Goal: Check status: Check status

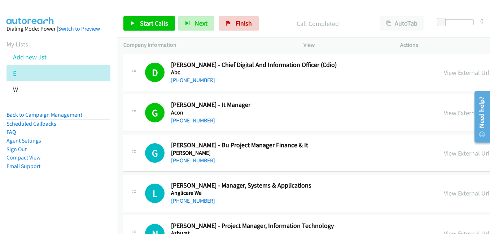
scroll to position [3389, 0]
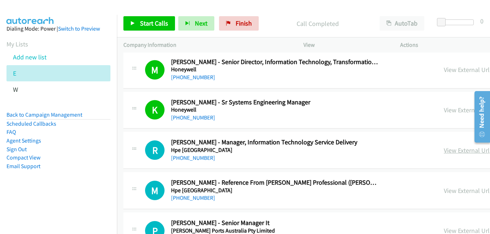
click at [443, 150] on link "View External Url" at bounding box center [466, 150] width 46 height 8
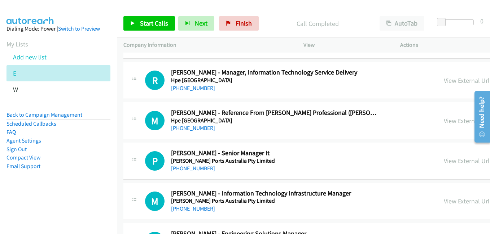
scroll to position [3461, 0]
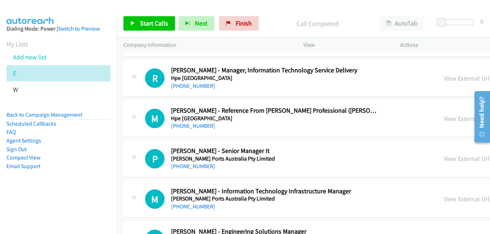
drag, startPoint x: 363, startPoint y: 162, endPoint x: 340, endPoint y: 144, distance: 29.8
click at [443, 162] on link "View External Url" at bounding box center [466, 159] width 46 height 8
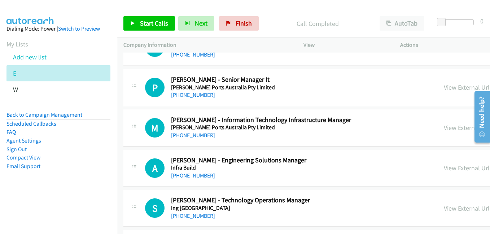
scroll to position [3533, 0]
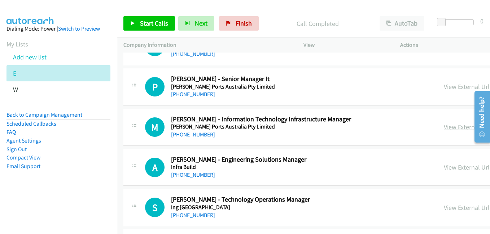
click at [443, 127] on link "View External Url" at bounding box center [466, 127] width 46 height 8
drag, startPoint x: 367, startPoint y: 167, endPoint x: 179, endPoint y: 31, distance: 232.2
click at [443, 167] on link "View External Url" at bounding box center [466, 167] width 46 height 8
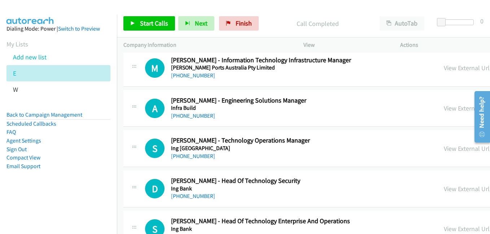
scroll to position [3605, 0]
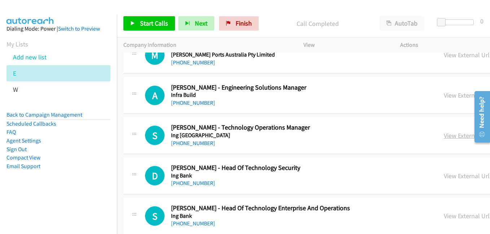
click at [443, 136] on link "View External Url" at bounding box center [466, 136] width 46 height 8
click at [443, 176] on link "View External Url" at bounding box center [466, 176] width 46 height 8
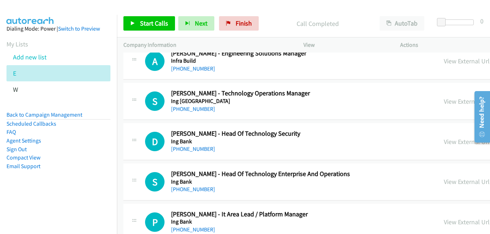
scroll to position [3677, 0]
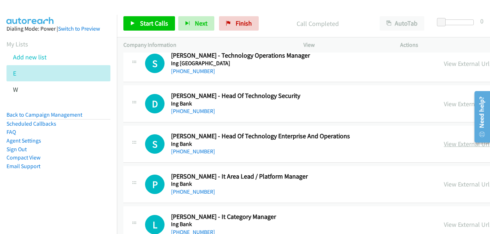
click at [443, 141] on link "View External Url" at bounding box center [466, 144] width 46 height 8
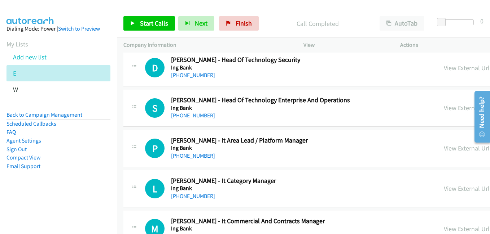
drag, startPoint x: 364, startPoint y: 150, endPoint x: 334, endPoint y: 136, distance: 33.2
click at [443, 150] on link "View External Url" at bounding box center [466, 148] width 46 height 8
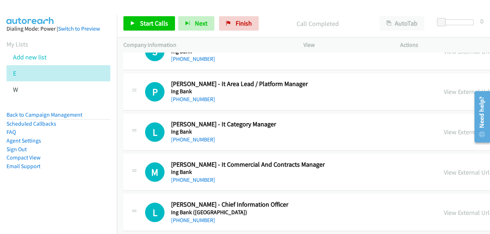
scroll to position [3785, 0]
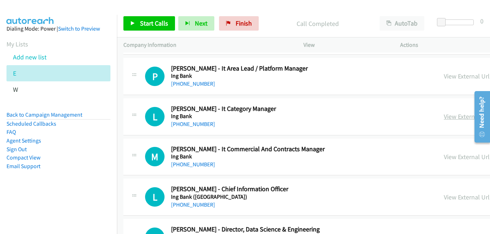
click at [443, 114] on link "View External Url" at bounding box center [466, 116] width 46 height 8
drag, startPoint x: 379, startPoint y: 157, endPoint x: 375, endPoint y: 155, distance: 5.0
click at [443, 157] on link "View External Url" at bounding box center [466, 157] width 46 height 8
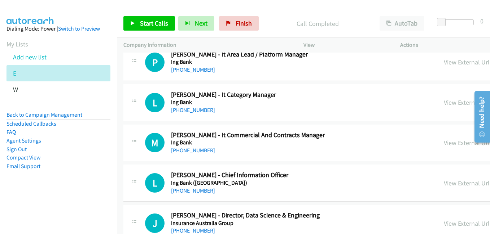
scroll to position [3821, 0]
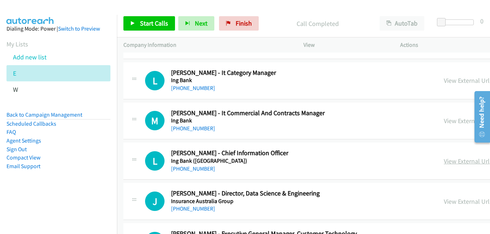
click at [443, 163] on link "View External Url" at bounding box center [466, 161] width 46 height 8
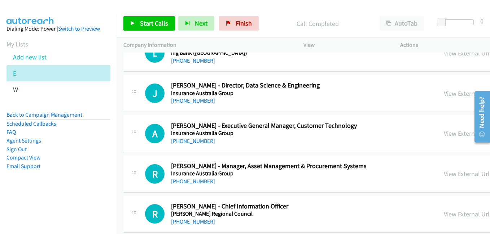
scroll to position [3966, 0]
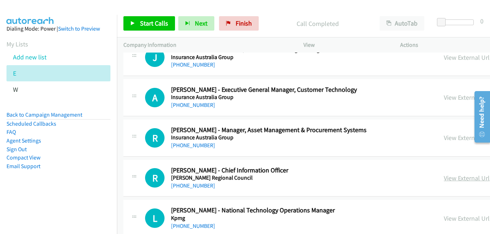
click at [443, 178] on link "View External Url" at bounding box center [466, 178] width 46 height 8
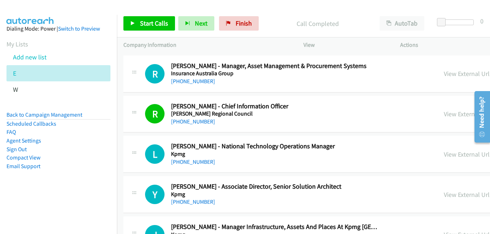
scroll to position [4038, 0]
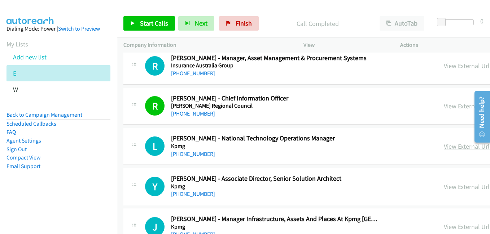
drag, startPoint x: 359, startPoint y: 146, endPoint x: 346, endPoint y: 146, distance: 13.0
click at [443, 146] on link "View External Url" at bounding box center [466, 146] width 46 height 8
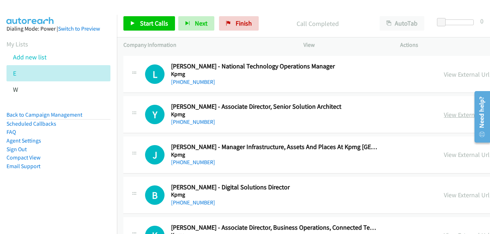
click at [443, 114] on link "View External Url" at bounding box center [466, 115] width 46 height 8
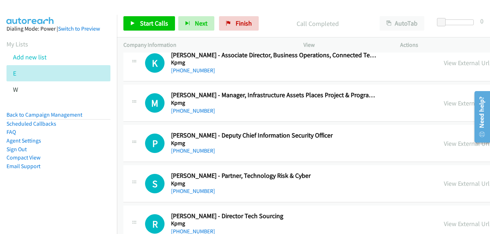
scroll to position [4290, 0]
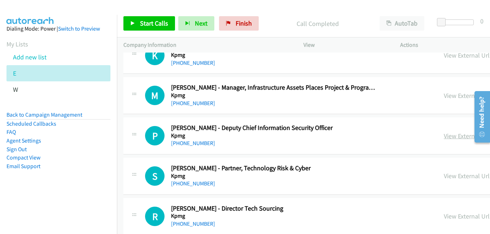
click at [443, 134] on link "View External Url" at bounding box center [466, 136] width 46 height 8
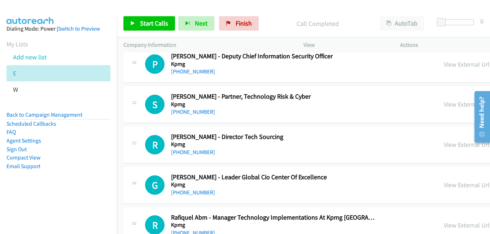
scroll to position [4362, 0]
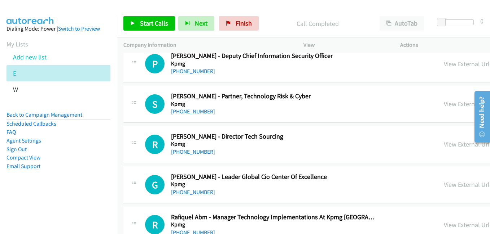
drag, startPoint x: 364, startPoint y: 102, endPoint x: 177, endPoint y: 43, distance: 196.7
click at [443, 102] on link "View External Url" at bounding box center [466, 104] width 46 height 8
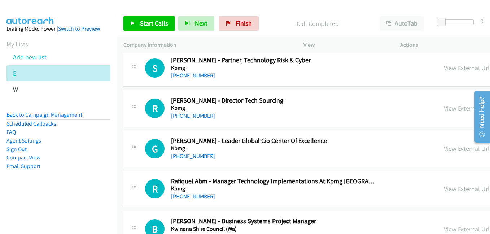
scroll to position [4470, 0]
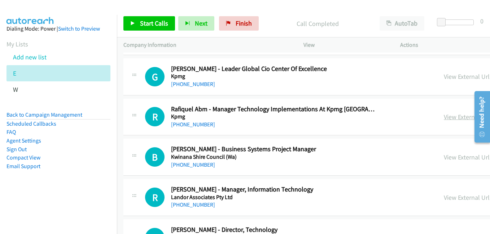
click at [443, 119] on link "View External Url" at bounding box center [466, 117] width 46 height 8
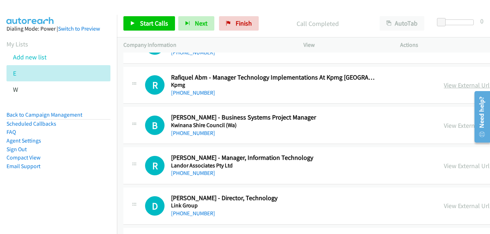
scroll to position [4506, 0]
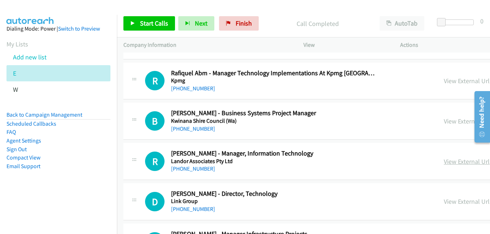
drag, startPoint x: 379, startPoint y: 162, endPoint x: 373, endPoint y: 160, distance: 5.7
click at [443, 162] on link "View External Url" at bounding box center [466, 162] width 46 height 8
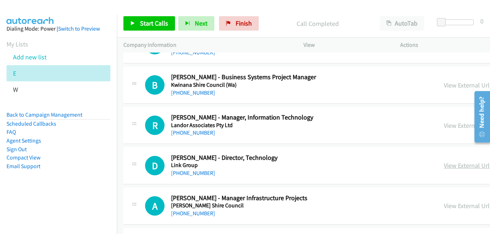
drag, startPoint x: 373, startPoint y: 165, endPoint x: 365, endPoint y: 164, distance: 8.4
click at [443, 165] on link "View External Url" at bounding box center [466, 166] width 46 height 8
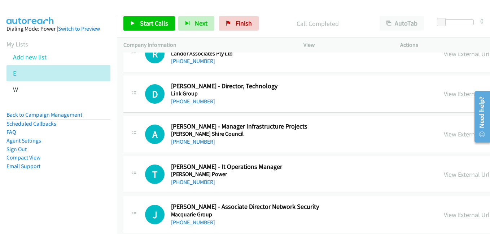
scroll to position [4614, 0]
click at [443, 132] on link "View External Url" at bounding box center [466, 134] width 46 height 8
click at [443, 174] on link "View External Url" at bounding box center [466, 174] width 46 height 8
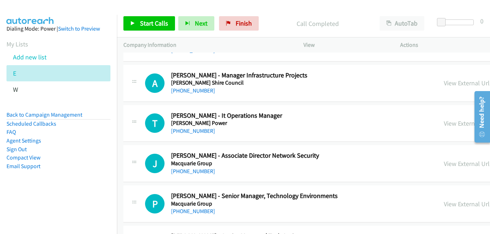
scroll to position [4687, 0]
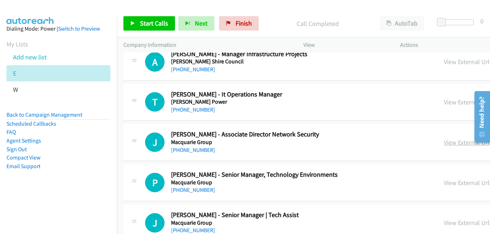
click at [443, 144] on link "View External Url" at bounding box center [466, 142] width 46 height 8
click at [443, 186] on link "View External Url" at bounding box center [466, 183] width 46 height 8
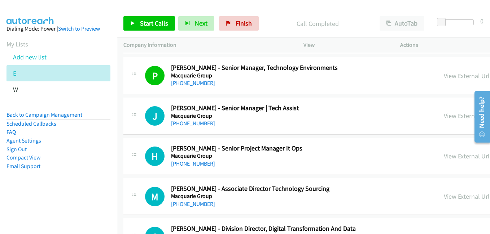
scroll to position [4795, 0]
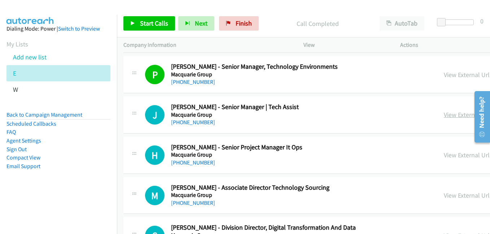
click at [443, 116] on link "View External Url" at bounding box center [466, 115] width 46 height 8
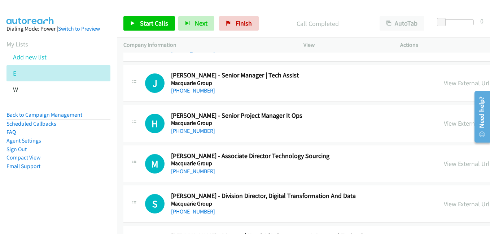
scroll to position [4831, 0]
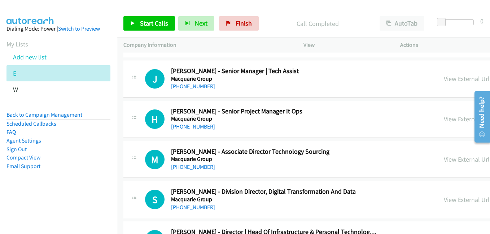
click at [443, 120] on link "View External Url" at bounding box center [466, 119] width 46 height 8
click at [443, 161] on link "View External Url" at bounding box center [466, 159] width 46 height 8
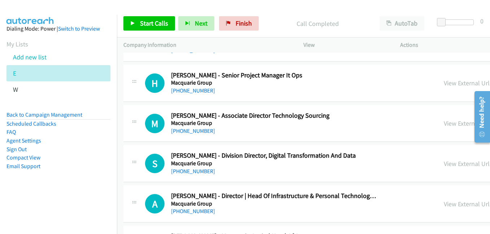
scroll to position [4903, 0]
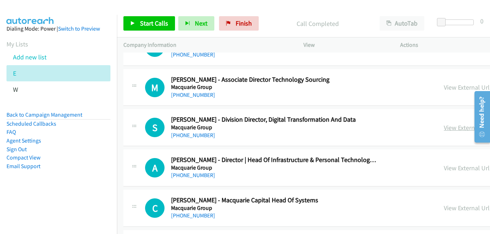
click at [443, 129] on link "View External Url" at bounding box center [466, 128] width 46 height 8
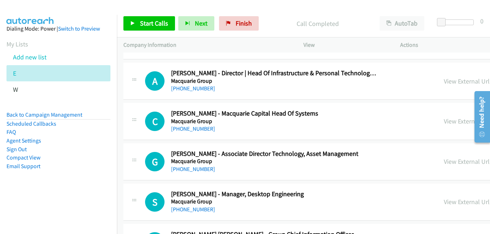
scroll to position [5011, 0]
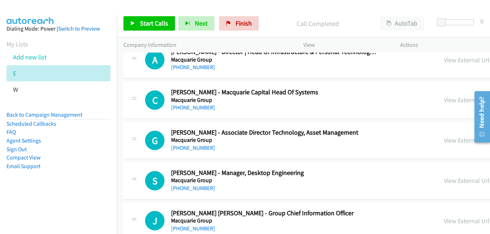
drag, startPoint x: 367, startPoint y: 142, endPoint x: 336, endPoint y: 116, distance: 40.0
click at [443, 142] on link "View External Url" at bounding box center [466, 140] width 46 height 8
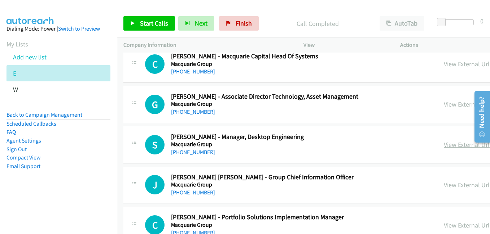
click at [443, 143] on link "View External Url" at bounding box center [466, 145] width 46 height 8
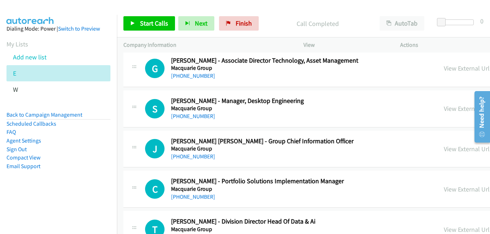
drag, startPoint x: 359, startPoint y: 148, endPoint x: 321, endPoint y: 126, distance: 44.0
click at [443, 148] on link "View External Url" at bounding box center [466, 149] width 46 height 8
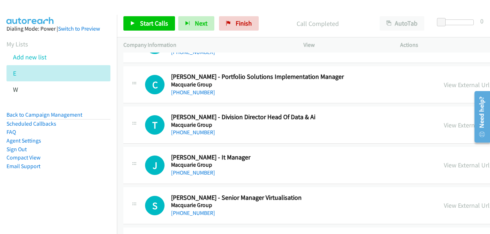
scroll to position [5191, 0]
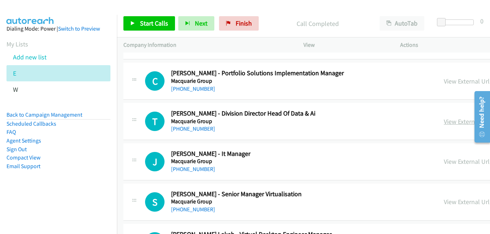
click at [443, 120] on link "View External Url" at bounding box center [466, 122] width 46 height 8
drag, startPoint x: 362, startPoint y: 163, endPoint x: 140, endPoint y: 5, distance: 272.5
click at [443, 164] on link "View External Url" at bounding box center [466, 162] width 46 height 8
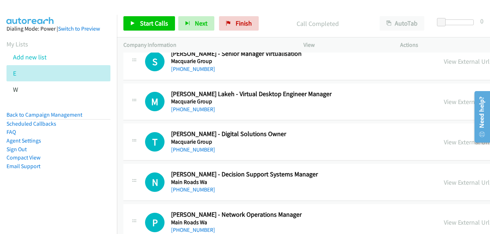
scroll to position [5335, 0]
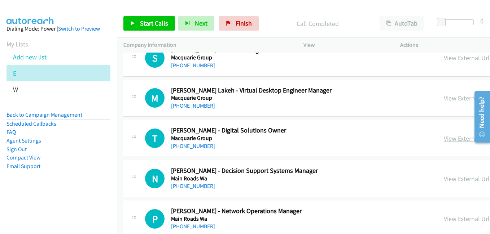
click at [443, 137] on link "View External Url" at bounding box center [466, 138] width 46 height 8
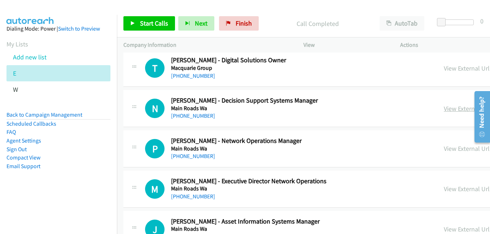
scroll to position [5408, 0]
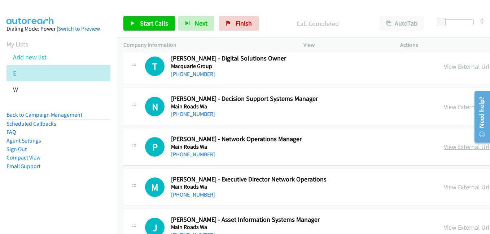
click at [443, 149] on link "View External Url" at bounding box center [466, 147] width 46 height 8
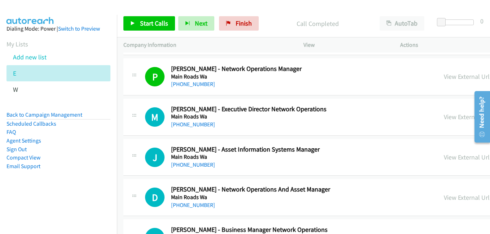
scroll to position [5480, 0]
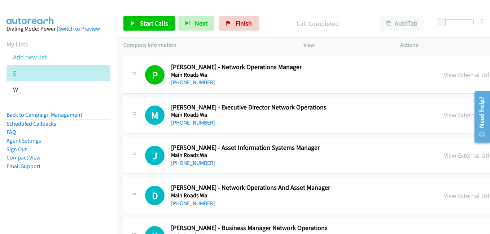
click at [443, 118] on link "View External Url" at bounding box center [466, 115] width 46 height 8
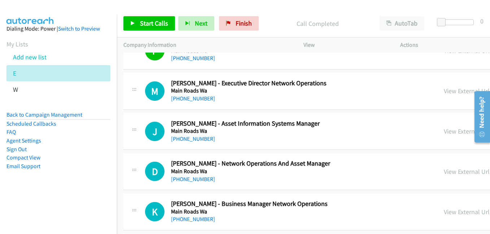
scroll to position [5516, 0]
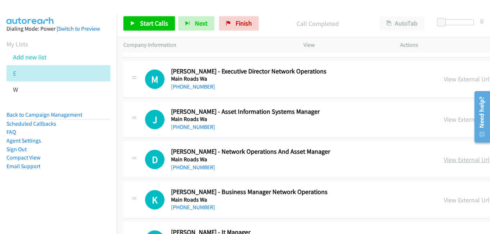
click at [443, 162] on link "View External Url" at bounding box center [466, 160] width 46 height 8
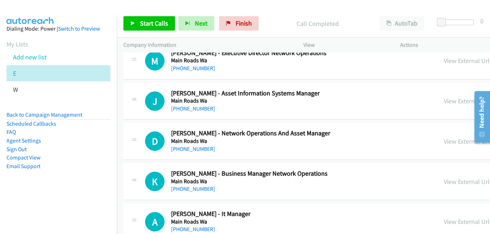
scroll to position [5552, 0]
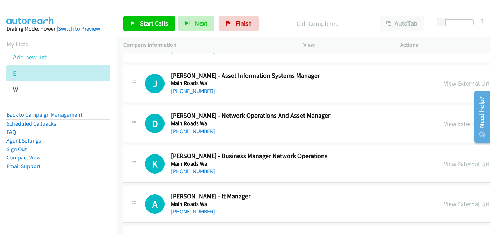
drag, startPoint x: 378, startPoint y: 165, endPoint x: 336, endPoint y: 146, distance: 46.5
click at [443, 165] on link "View External Url" at bounding box center [466, 164] width 46 height 8
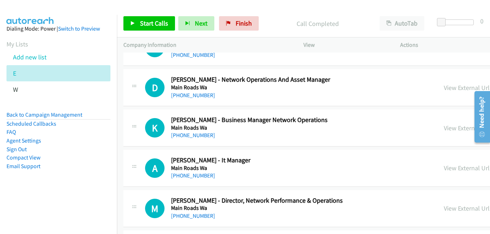
drag, startPoint x: 376, startPoint y: 171, endPoint x: 116, endPoint y: 1, distance: 310.9
click at [443, 167] on link "View External Url" at bounding box center [466, 168] width 46 height 8
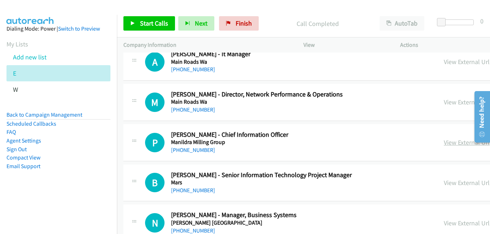
scroll to position [5696, 0]
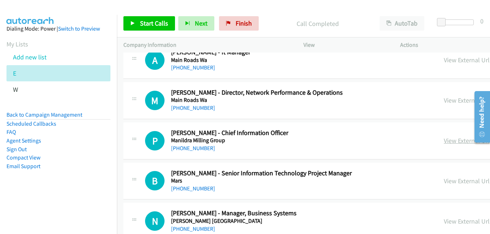
click at [443, 138] on link "View External Url" at bounding box center [466, 141] width 46 height 8
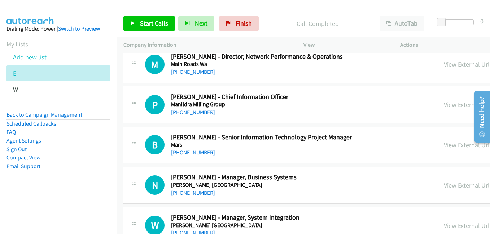
click at [443, 143] on link "View External Url" at bounding box center [466, 145] width 46 height 8
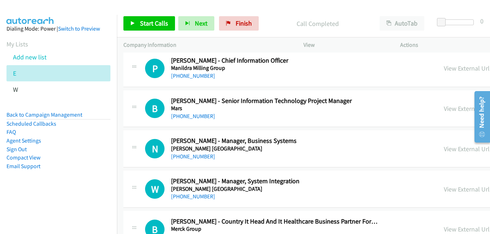
scroll to position [5804, 0]
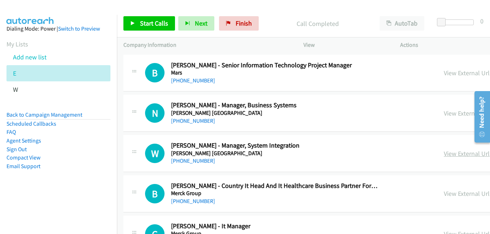
click at [443, 154] on link "View External Url" at bounding box center [466, 154] width 46 height 8
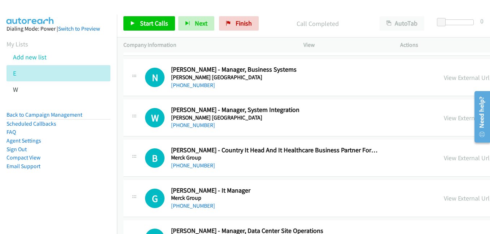
scroll to position [5840, 0]
drag, startPoint x: 366, startPoint y: 198, endPoint x: 239, endPoint y: 99, distance: 161.6
click at [443, 198] on link "View External Url" at bounding box center [466, 198] width 46 height 8
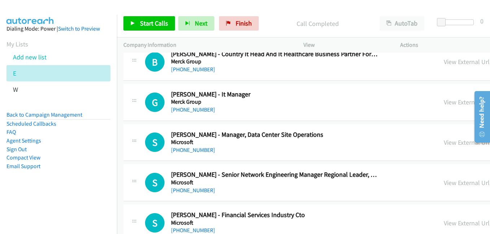
scroll to position [5948, 0]
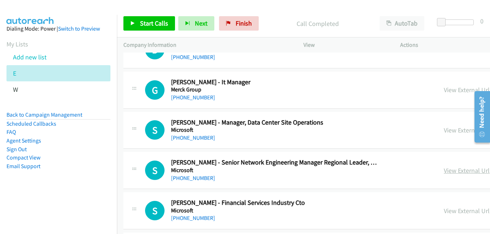
click at [443, 172] on link "View External Url" at bounding box center [466, 171] width 46 height 8
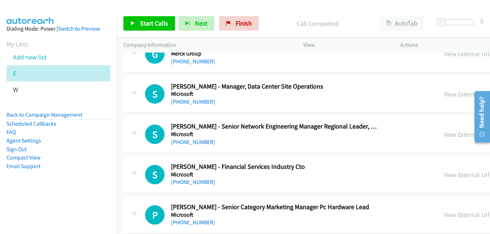
scroll to position [6020, 0]
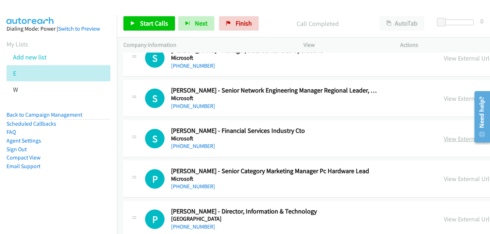
click at [443, 138] on link "View External Url" at bounding box center [466, 139] width 46 height 8
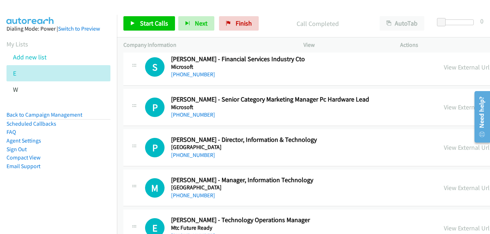
scroll to position [6093, 0]
drag, startPoint x: 360, startPoint y: 146, endPoint x: 363, endPoint y: 147, distance: 3.8
click at [443, 146] on link "View External Url" at bounding box center [466, 147] width 46 height 8
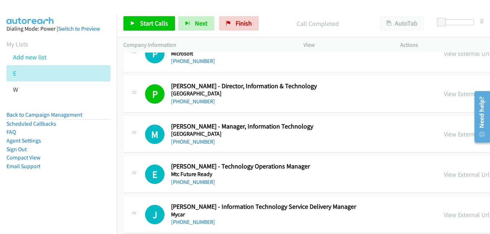
scroll to position [6165, 0]
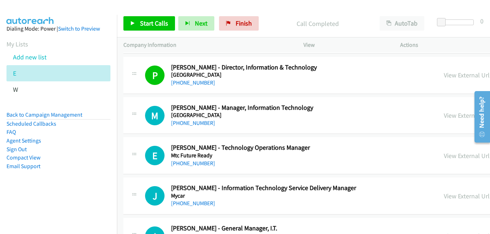
drag, startPoint x: 357, startPoint y: 116, endPoint x: 74, endPoint y: 9, distance: 303.4
click at [443, 116] on link "View External Url" at bounding box center [466, 115] width 46 height 8
drag, startPoint x: 369, startPoint y: 154, endPoint x: 353, endPoint y: 141, distance: 20.5
click at [443, 154] on link "View External Url" at bounding box center [466, 156] width 46 height 8
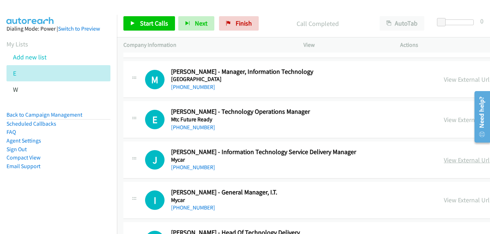
click at [443, 161] on link "View External Url" at bounding box center [466, 160] width 46 height 8
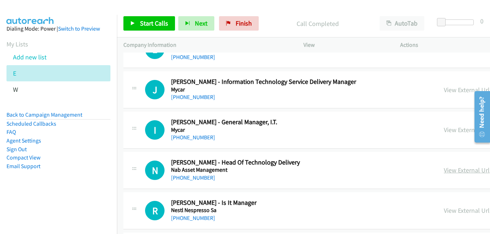
scroll to position [6273, 0]
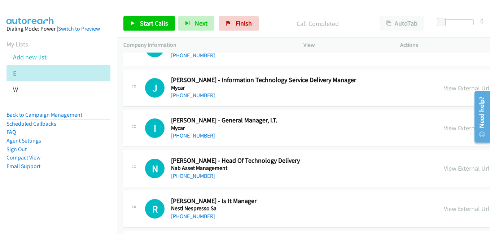
click at [443, 127] on link "View External Url" at bounding box center [466, 128] width 46 height 8
click at [443, 171] on link "View External Url" at bounding box center [466, 168] width 46 height 8
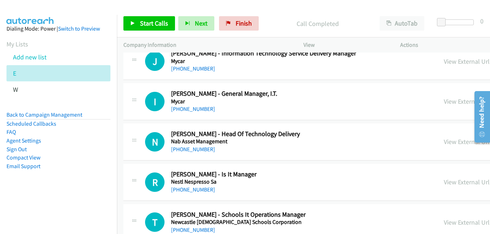
scroll to position [6345, 0]
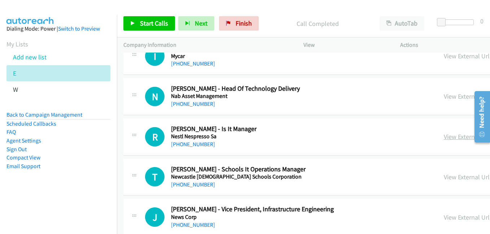
click at [443, 138] on link "View External Url" at bounding box center [466, 137] width 46 height 8
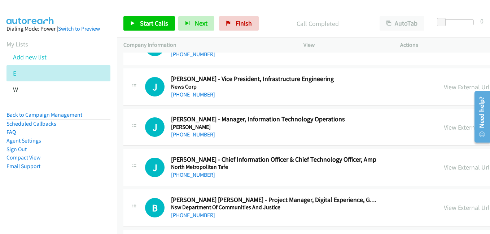
scroll to position [6489, 0]
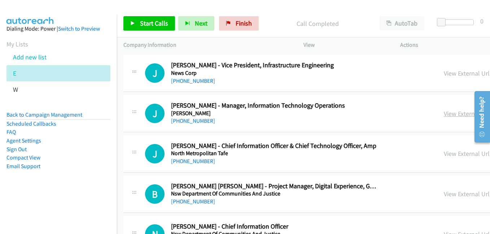
drag, startPoint x: 371, startPoint y: 114, endPoint x: 364, endPoint y: 112, distance: 6.4
click at [443, 114] on link "View External Url" at bounding box center [466, 114] width 46 height 8
click at [443, 154] on link "View External Url" at bounding box center [466, 154] width 46 height 8
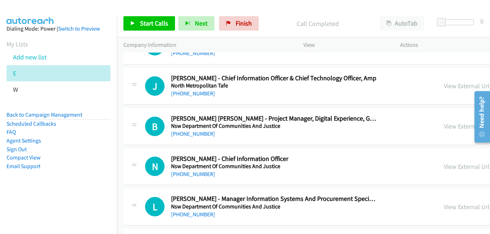
scroll to position [6561, 0]
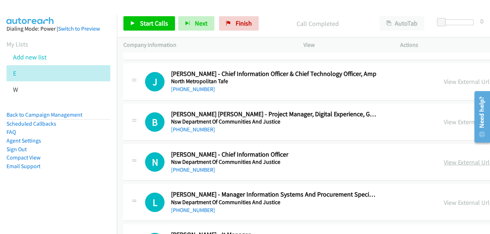
click at [443, 162] on link "View External Url" at bounding box center [466, 162] width 46 height 8
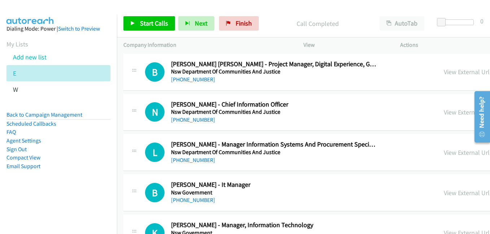
scroll to position [6633, 0]
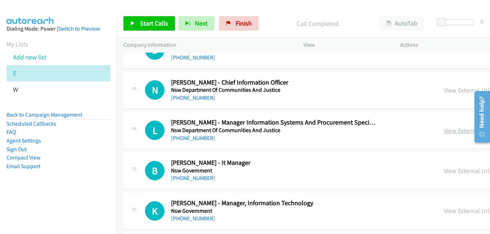
click at [443, 132] on link "View External Url" at bounding box center [466, 131] width 46 height 8
